Goal: Find specific page/section: Find specific page/section

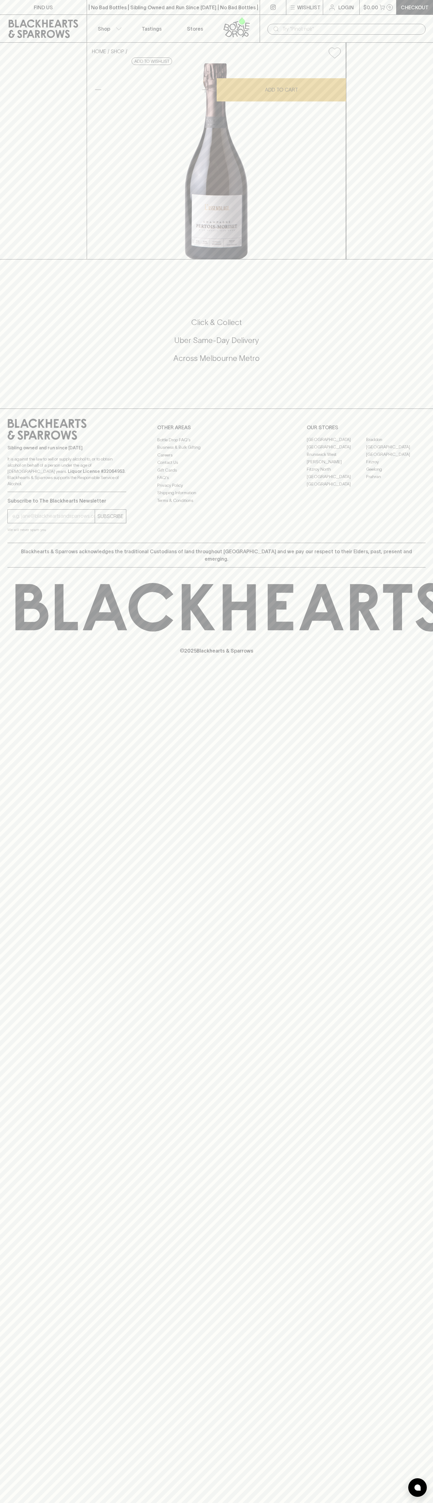
click at [404, 27] on input "text" at bounding box center [351, 29] width 138 height 10
click at [415, 1061] on div "FIND US | No Bad Bottles | Sibling Owned and Run Since [DATE] | No Bad Bottles …" at bounding box center [216, 751] width 433 height 1503
click at [278, 1502] on html "FIND US | No Bad Bottles | Sibling Owned and Run Since [DATE] | No Bad Bottles …" at bounding box center [216, 751] width 433 height 1503
click at [17, 1396] on div "FIND US | No Bad Bottles | Sibling Owned and Run Since [DATE] | No Bad Bottles …" at bounding box center [216, 751] width 433 height 1503
click at [336, 443] on link "[GEOGRAPHIC_DATA]" at bounding box center [335, 439] width 59 height 7
